Goal: Transaction & Acquisition: Purchase product/service

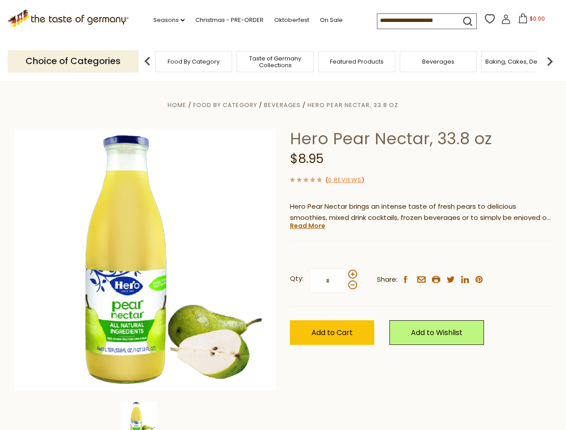
click at [283, 215] on div "Home Food By Category [GEOGRAPHIC_DATA] Hero Pear Nectar, 33.8 oz Hero Pear Nec…" at bounding box center [283, 271] width 551 height 345
click at [165, 20] on link "Seasons dropdown_arrow" at bounding box center [168, 20] width 31 height 10
click at [529, 21] on span "$0.00" at bounding box center [536, 19] width 15 height 8
click at [153, 61] on div "All Seasons Recipes Game Day [DATE] [DATE] [DATE][PERSON_NAME] [DATE] Springfes…" at bounding box center [204, 211] width 102 height 380
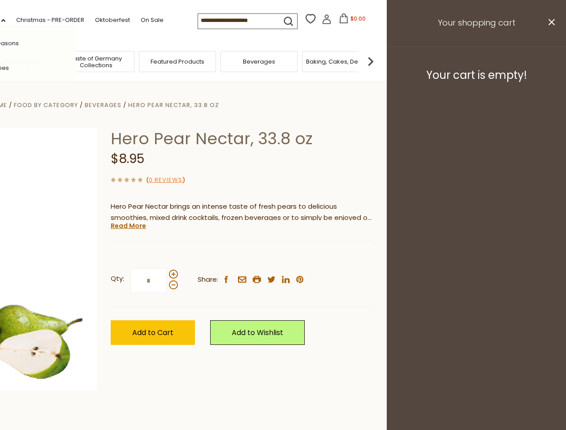
click at [549, 61] on footer "Your cart is empty!" at bounding box center [475, 75] width 179 height 58
click at [283, 256] on div "Qty: * Share: facebook email printer twitter linkedin pinterest" at bounding box center [242, 281] width 262 height 52
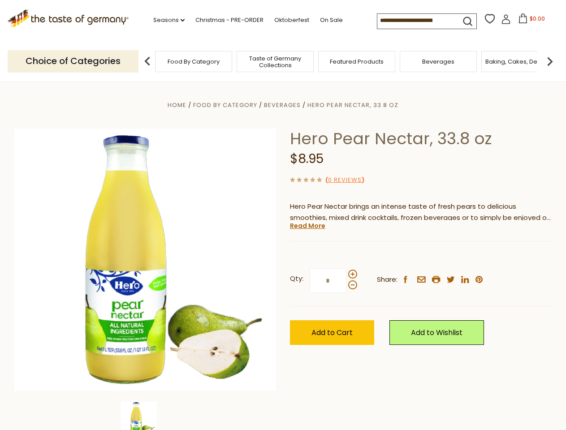
click at [145, 416] on div "Home Food By Category [GEOGRAPHIC_DATA] Hero Pear Nectar, 33.8 oz Hero Pear Nec…" at bounding box center [283, 271] width 551 height 345
click at [145, 416] on img at bounding box center [139, 419] width 36 height 36
click at [307, 226] on link "Read More" at bounding box center [307, 225] width 35 height 9
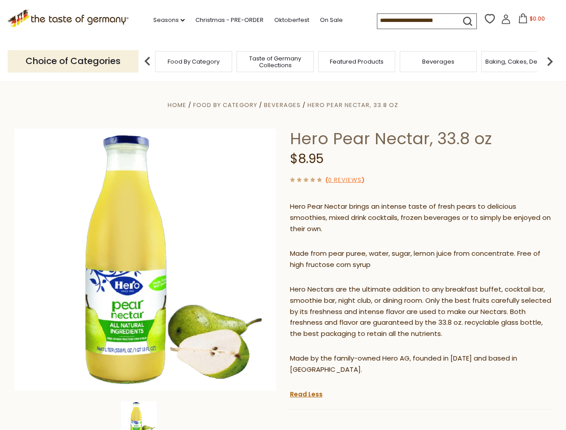
click at [352, 284] on p "Hero Nectars are the ultimate addition to any breakfast buffet, cocktail bar, s…" at bounding box center [421, 312] width 262 height 56
